Goal: Information Seeking & Learning: Learn about a topic

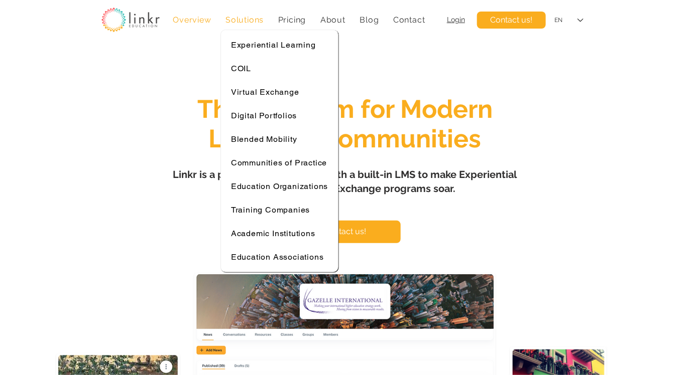
click at [243, 26] on div "Solutions" at bounding box center [244, 20] width 49 height 20
click at [261, 114] on span "Digital Portfolios" at bounding box center [264, 116] width 66 height 10
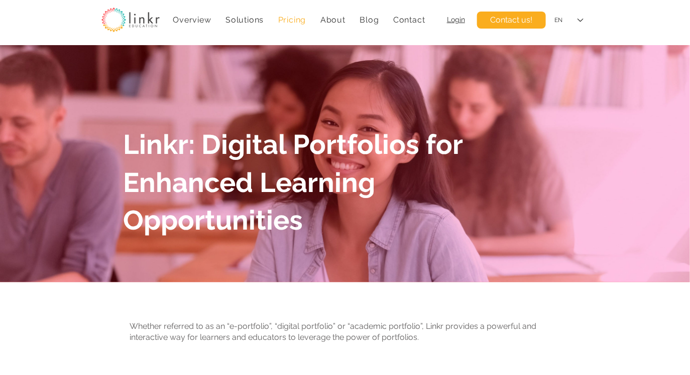
click at [301, 24] on span "Pricing" at bounding box center [292, 20] width 28 height 10
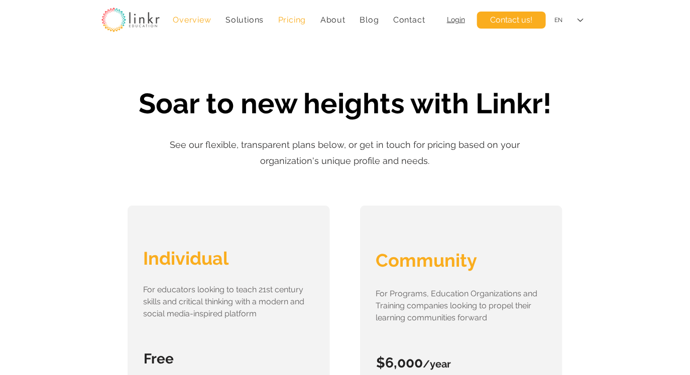
click at [196, 21] on span "Overview" at bounding box center [192, 20] width 38 height 10
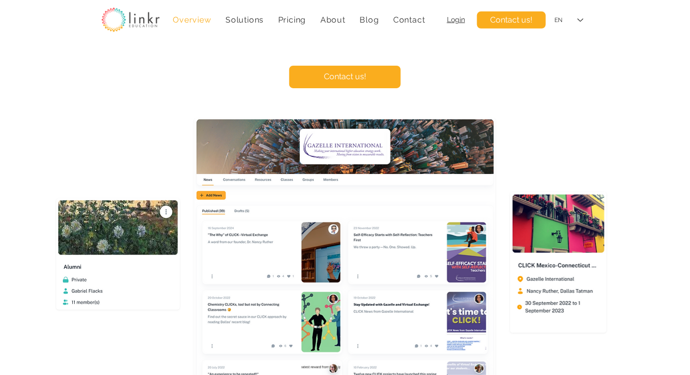
scroll to position [94, 0]
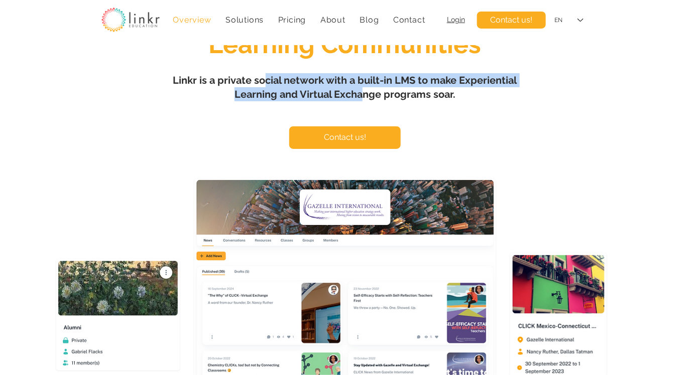
drag, startPoint x: 264, startPoint y: 73, endPoint x: 361, endPoint y: 92, distance: 99.2
click at [361, 92] on h1 "Linkr is a private social network with a built-in LMS to make Experiential Lear…" at bounding box center [344, 87] width 351 height 28
click at [455, 76] on span "Linkr is a private social network with a built-in LMS to make Experiential Lear…" at bounding box center [345, 87] width 344 height 26
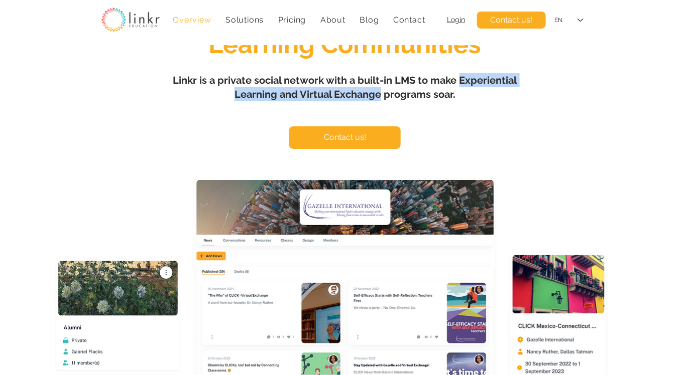
drag, startPoint x: 459, startPoint y: 82, endPoint x: 378, endPoint y: 92, distance: 81.4
click at [378, 92] on span "Linkr is a private social network with a built-in LMS to make Experiential Lear…" at bounding box center [345, 87] width 344 height 26
click at [454, 20] on span "Login" at bounding box center [456, 20] width 18 height 8
